Goal: Information Seeking & Learning: Learn about a topic

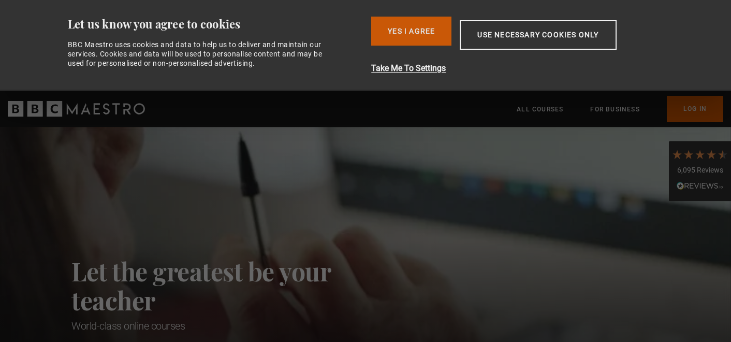
click at [405, 35] on button "Yes I Agree" at bounding box center [411, 31] width 80 height 29
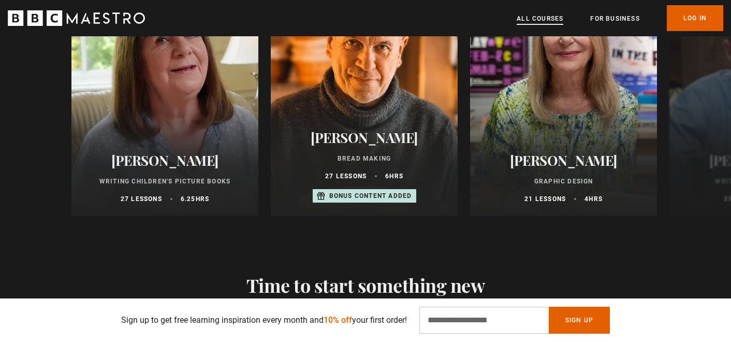
scroll to position [0, 271]
click at [541, 19] on link "All Courses" at bounding box center [540, 18] width 47 height 10
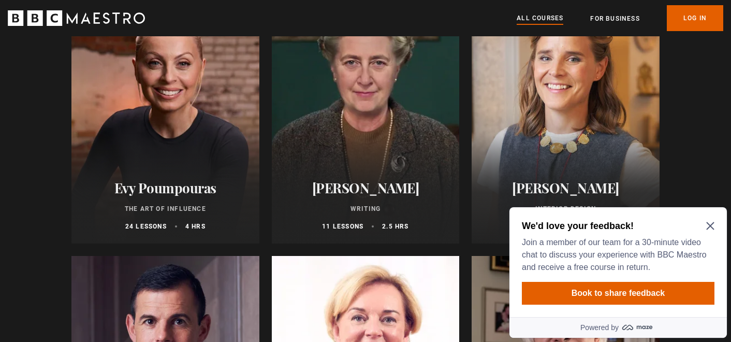
scroll to position [333, 0]
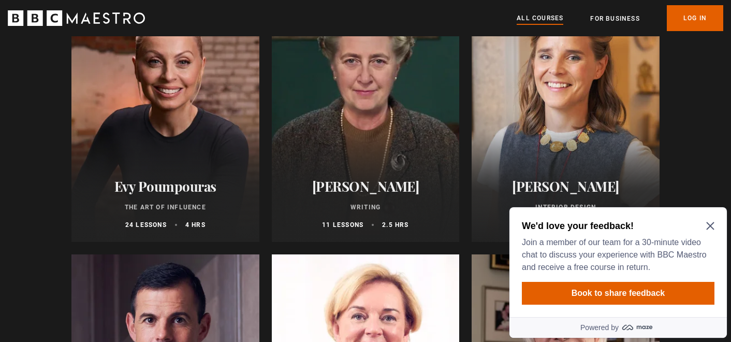
click at [614, 136] on div at bounding box center [566, 117] width 188 height 249
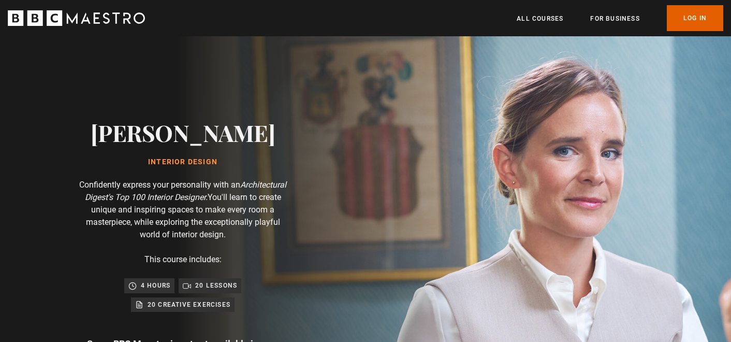
scroll to position [0, 543]
